Goal: Use online tool/utility

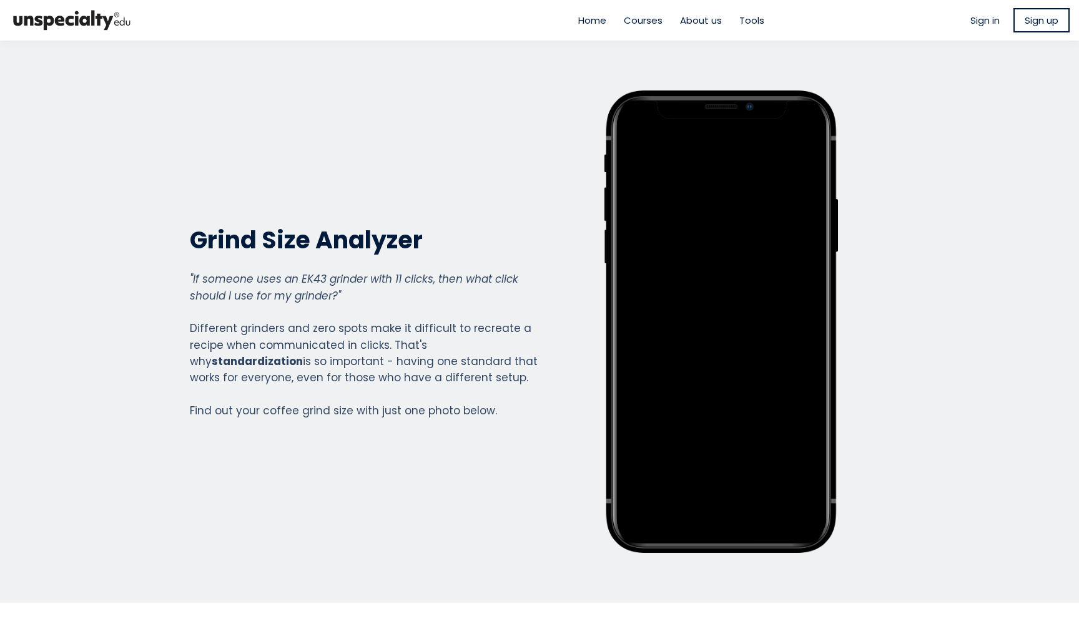
click at [688, 16] on span "About us" at bounding box center [701, 20] width 42 height 14
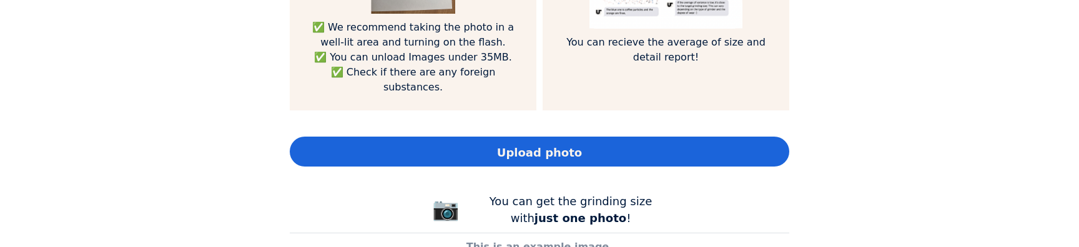
scroll to position [1038, 0]
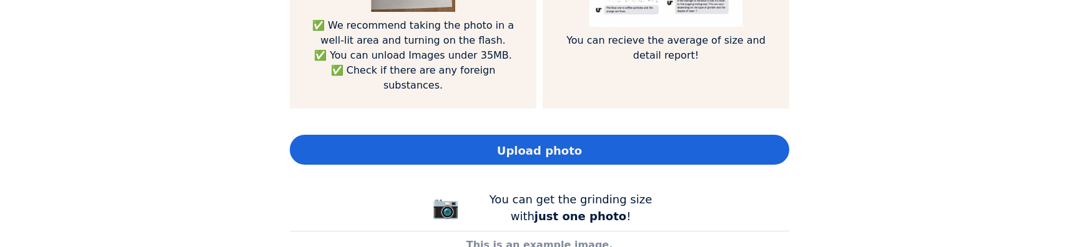
click at [486, 135] on div "Upload photo" at bounding box center [539, 150] width 499 height 30
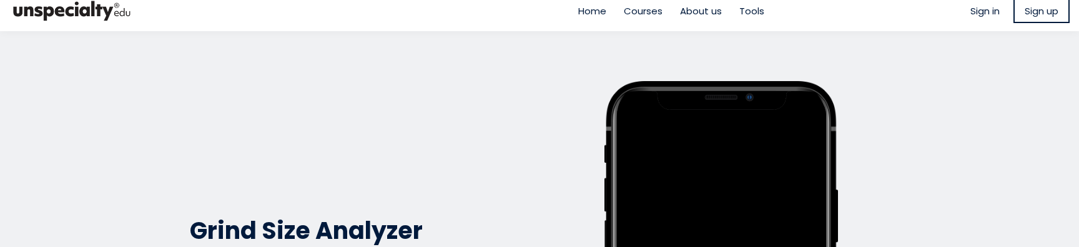
scroll to position [0, 0]
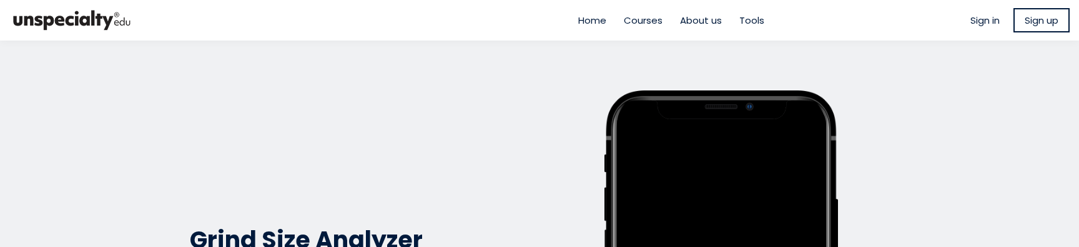
click at [589, 20] on span "Home" at bounding box center [592, 20] width 28 height 14
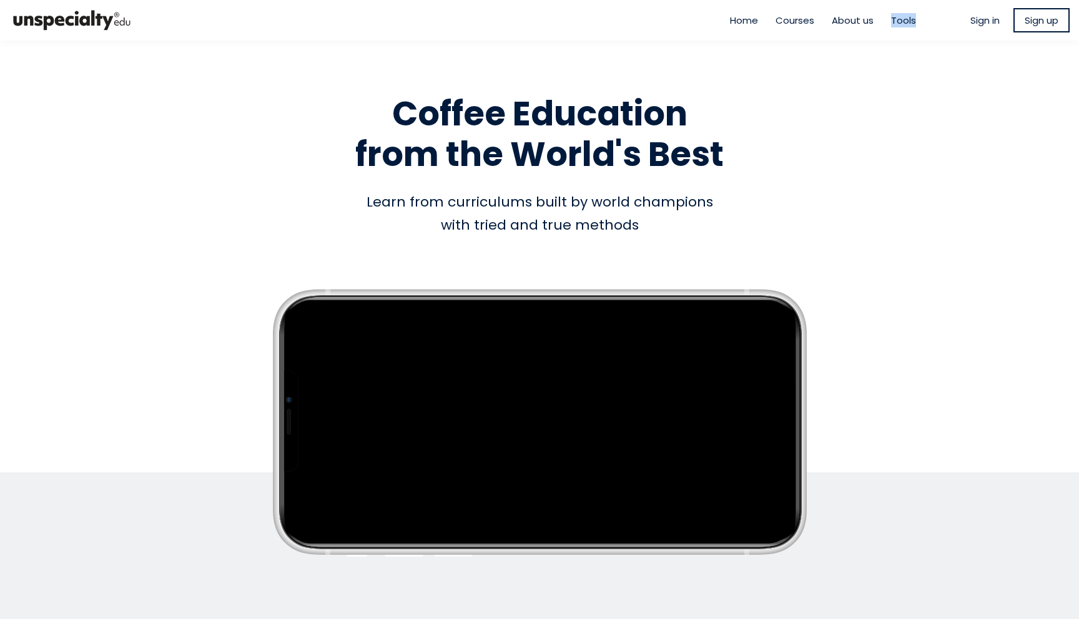
click at [789, 20] on span "Courses" at bounding box center [794, 20] width 39 height 14
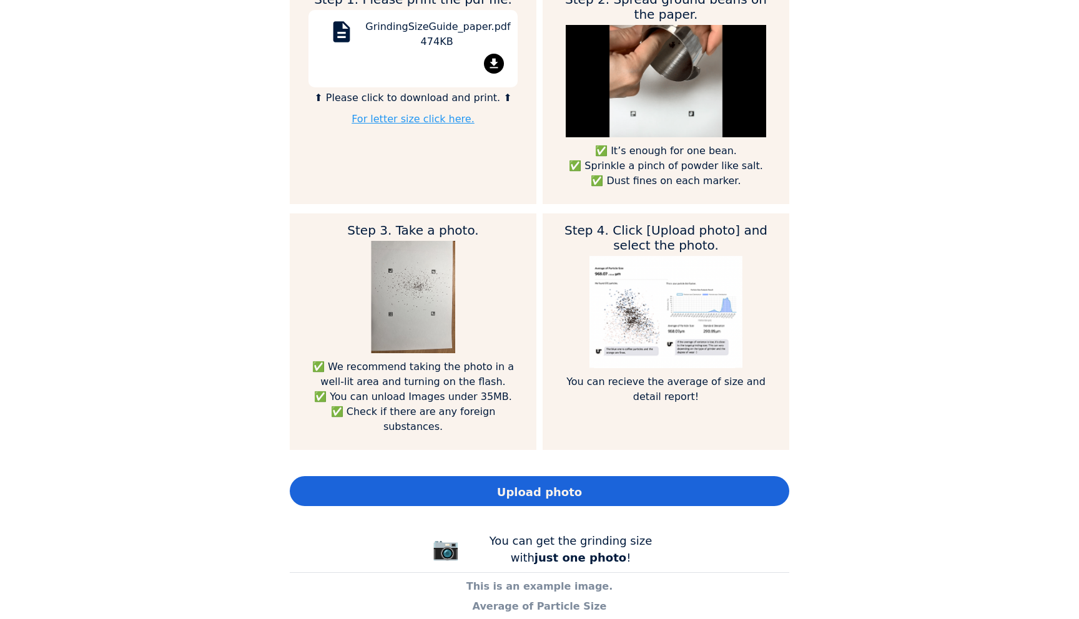
scroll to position [842, 0]
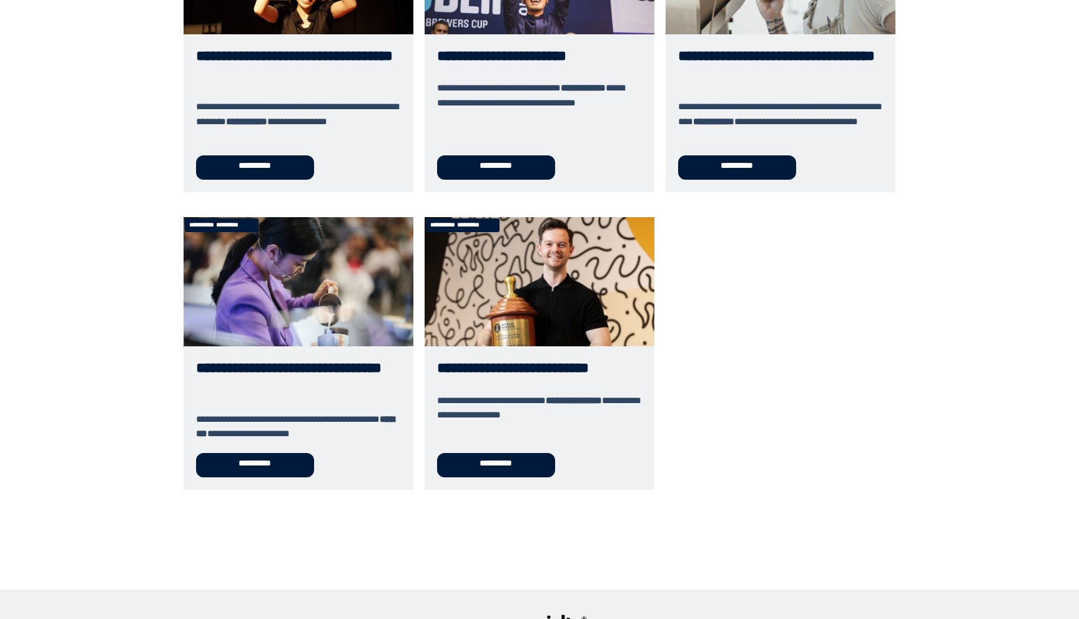
scroll to position [587, 0]
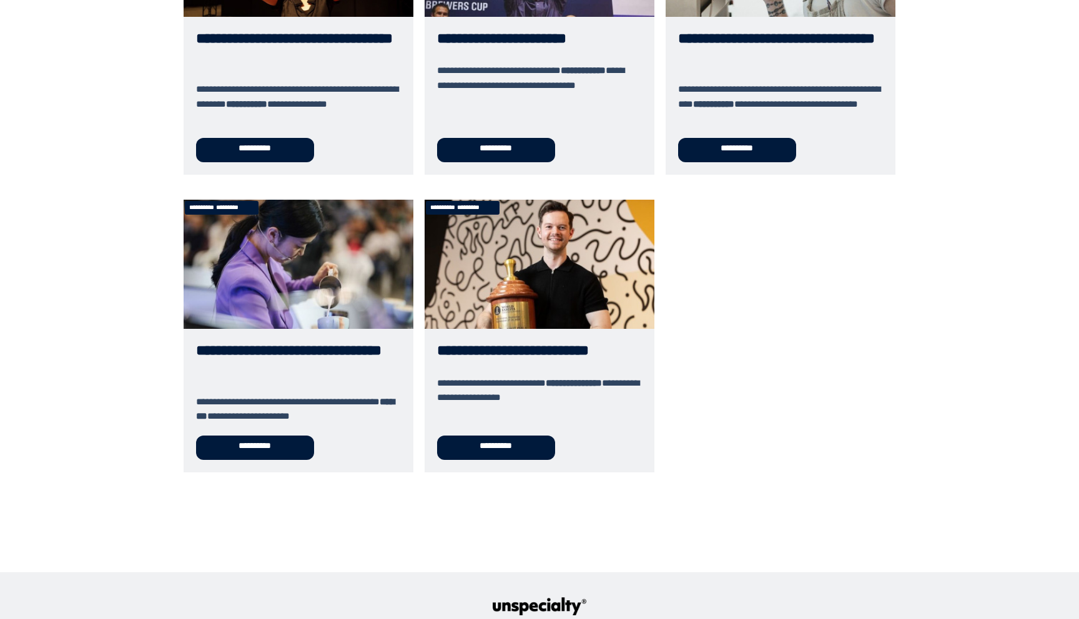
click at [562, 348] on link "**********" at bounding box center [539, 336] width 230 height 273
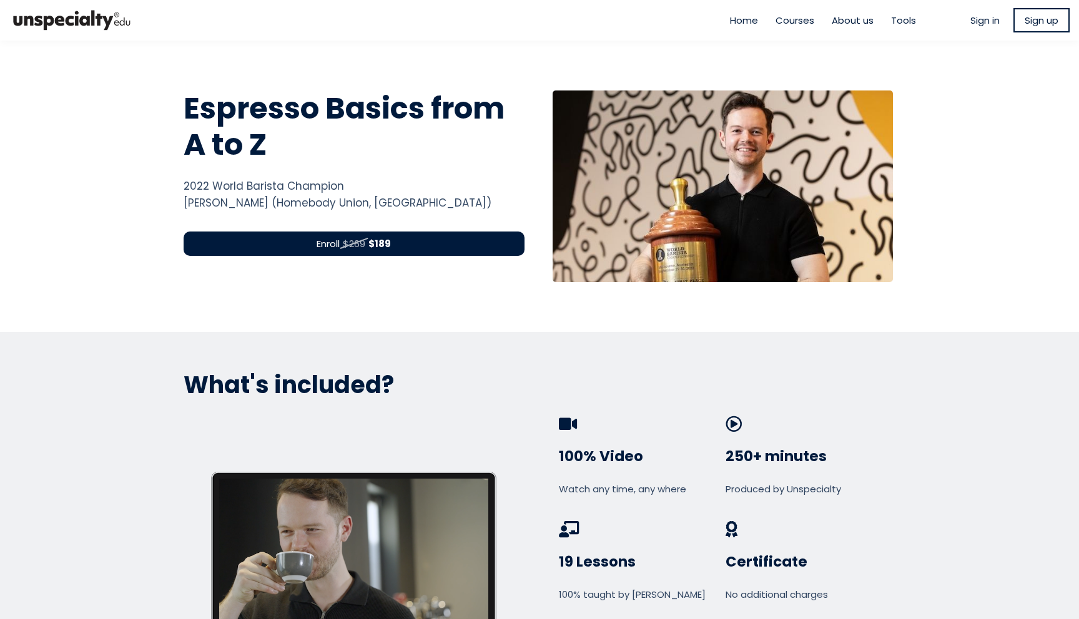
click at [893, 15] on span "Tools" at bounding box center [903, 20] width 25 height 14
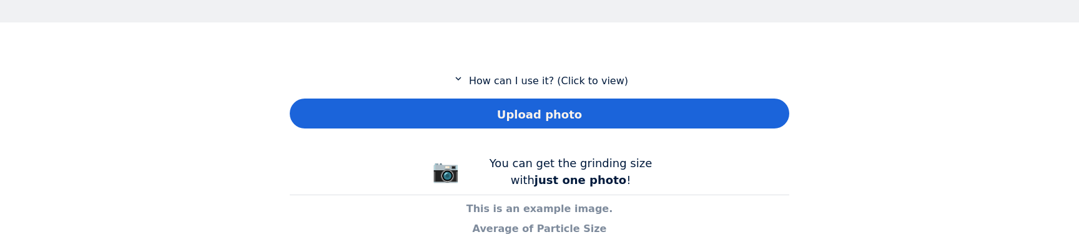
scroll to position [651, 0]
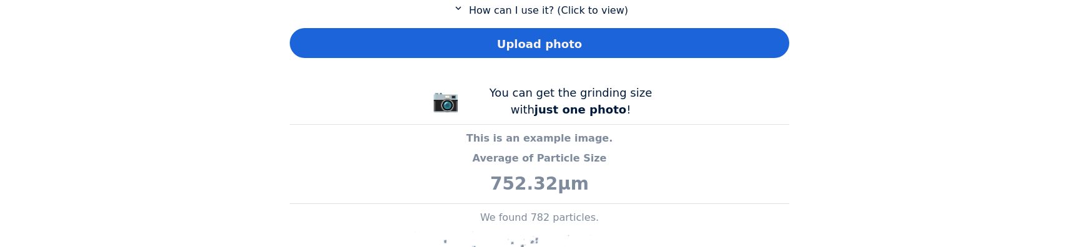
click at [521, 49] on span "Upload photo" at bounding box center [539, 44] width 85 height 17
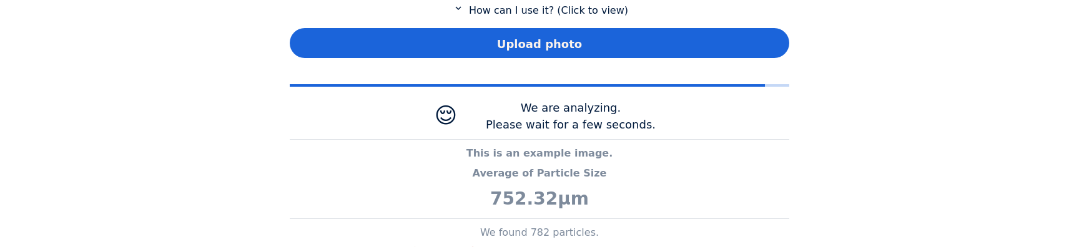
scroll to position [623241, 623644]
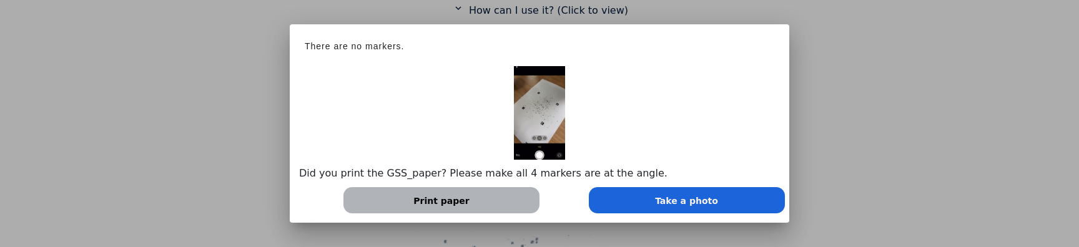
click at [835, 174] on div at bounding box center [539, 123] width 1079 height 247
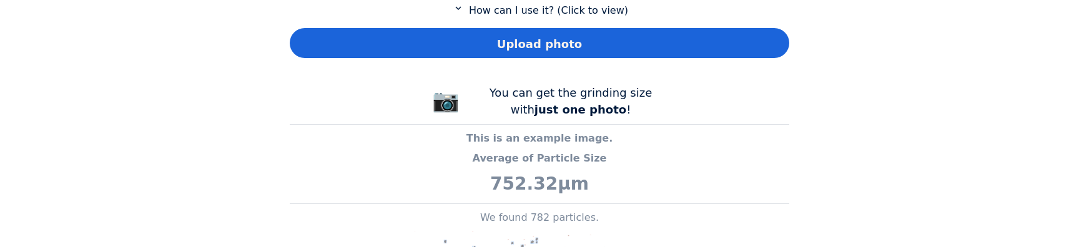
click at [589, 47] on div "Upload photo" at bounding box center [539, 43] width 499 height 30
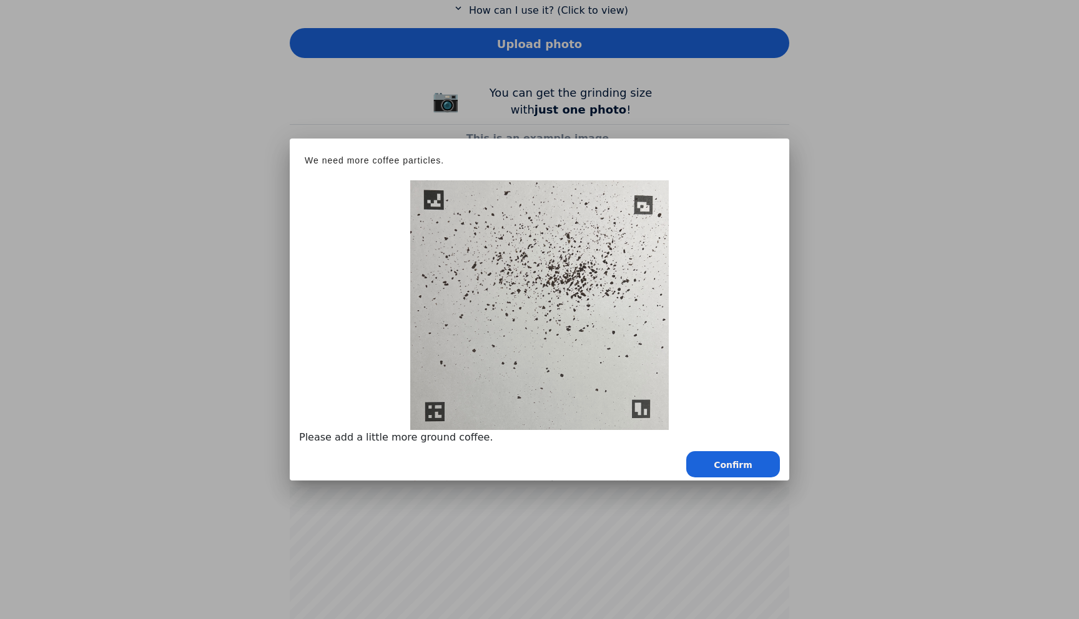
click at [839, 267] on div at bounding box center [539, 309] width 1079 height 619
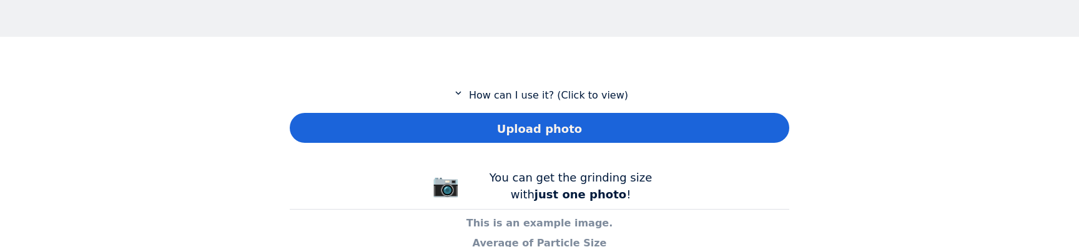
scroll to position [537, 0]
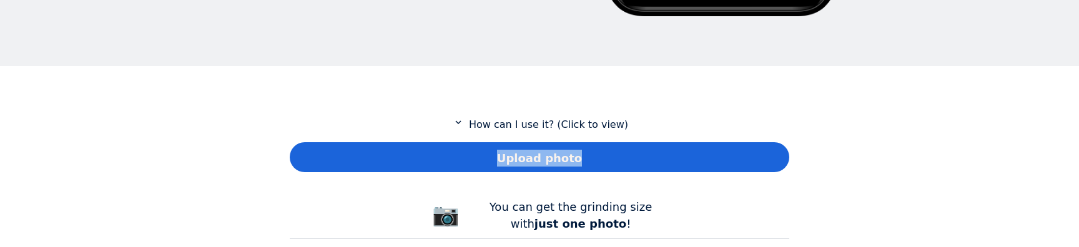
drag, startPoint x: 581, startPoint y: 156, endPoint x: 474, endPoint y: 159, distance: 106.8
click at [474, 159] on div "Upload photo" at bounding box center [539, 157] width 499 height 30
copy span "Upload photo"
click at [485, 163] on div "Upload photo" at bounding box center [539, 157] width 499 height 30
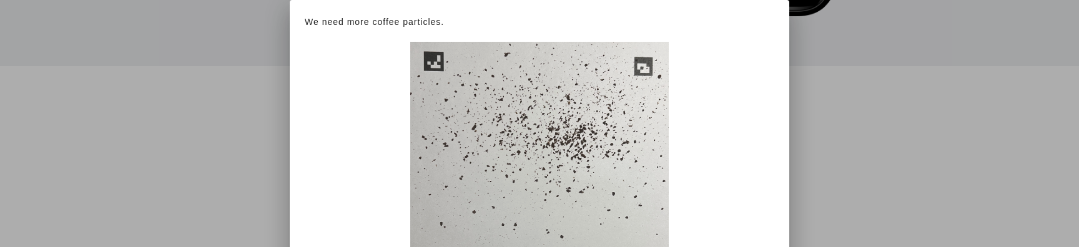
scroll to position [623241, 623644]
